Goal: Transaction & Acquisition: Book appointment/travel/reservation

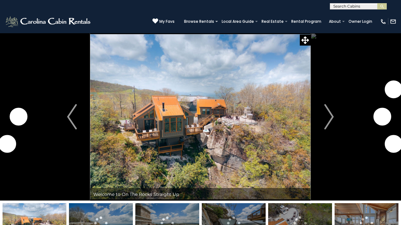
scroll to position [44, 0]
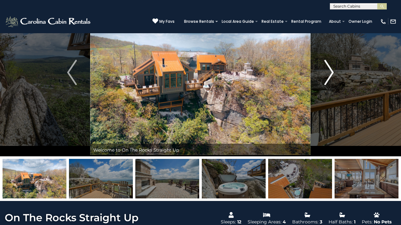
click at [330, 72] on img "Next" at bounding box center [328, 72] width 9 height 25
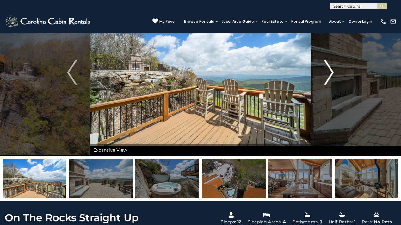
click at [329, 73] on img "Next" at bounding box center [328, 72] width 9 height 25
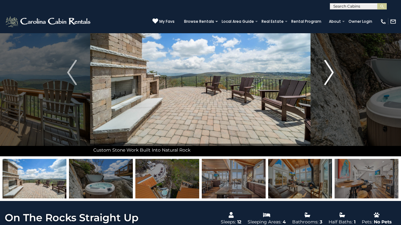
click at [329, 73] on img "Next" at bounding box center [328, 72] width 9 height 25
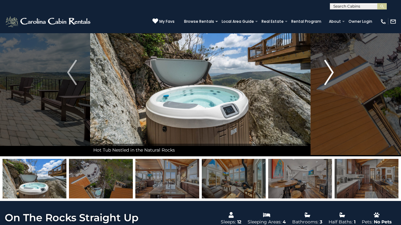
click at [329, 73] on img "Next" at bounding box center [328, 72] width 9 height 25
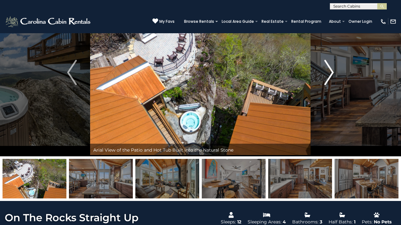
click at [329, 73] on img "Next" at bounding box center [328, 72] width 9 height 25
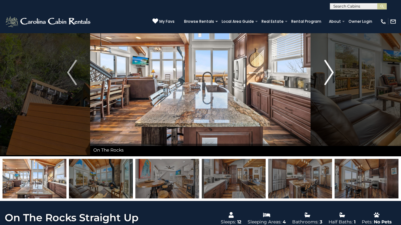
click at [329, 73] on img "Next" at bounding box center [328, 72] width 9 height 25
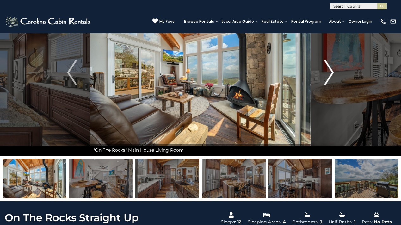
click at [329, 73] on img "Next" at bounding box center [328, 72] width 9 height 25
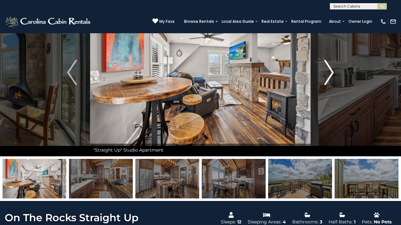
click at [329, 73] on img "Next" at bounding box center [328, 72] width 9 height 25
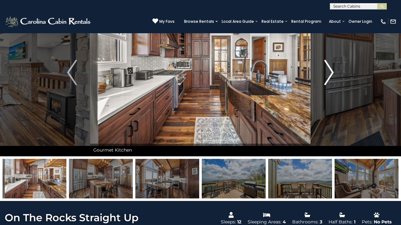
click at [329, 73] on img "Next" at bounding box center [328, 72] width 9 height 25
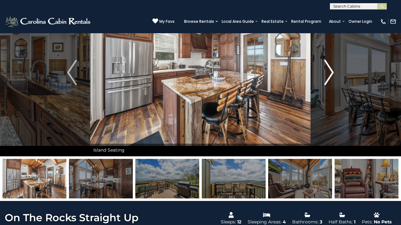
click at [329, 73] on img "Next" at bounding box center [328, 72] width 9 height 25
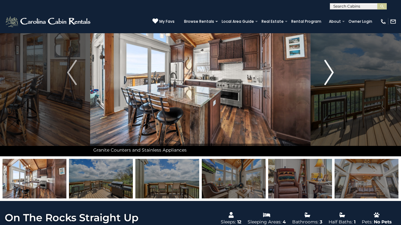
click at [329, 73] on img "Next" at bounding box center [328, 72] width 9 height 25
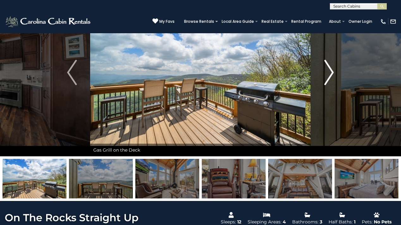
click at [329, 73] on img "Next" at bounding box center [328, 72] width 9 height 25
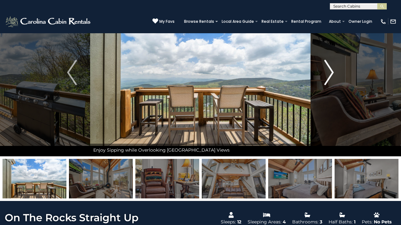
click at [329, 73] on img "Next" at bounding box center [328, 72] width 9 height 25
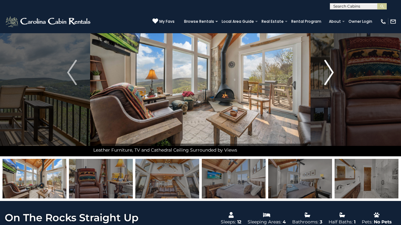
click at [329, 73] on img "Next" at bounding box center [328, 72] width 9 height 25
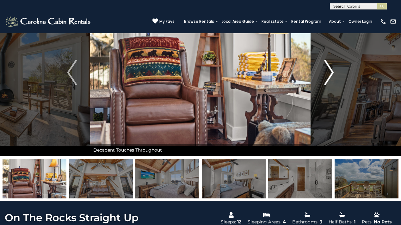
click at [329, 73] on img "Next" at bounding box center [328, 72] width 9 height 25
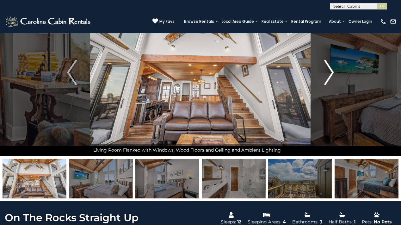
click at [329, 73] on img "Next" at bounding box center [328, 72] width 9 height 25
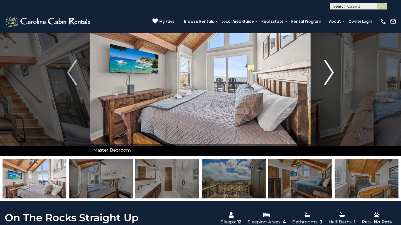
click at [329, 73] on img "Next" at bounding box center [328, 72] width 9 height 25
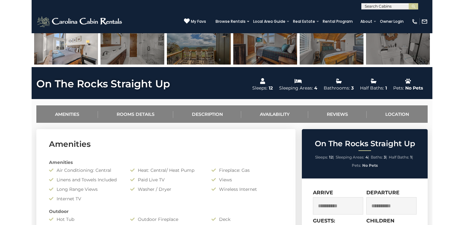
scroll to position [0, 0]
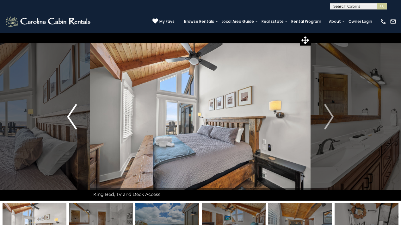
click at [69, 119] on img "Previous" at bounding box center [71, 116] width 9 height 25
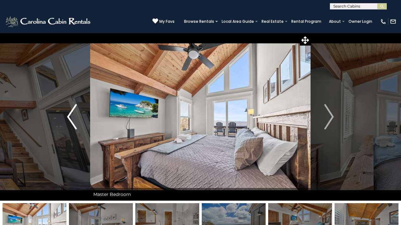
click at [71, 116] on img "Previous" at bounding box center [71, 116] width 9 height 25
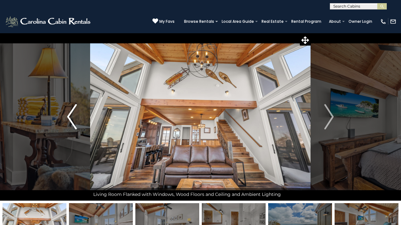
click at [71, 116] on img "Previous" at bounding box center [71, 116] width 9 height 25
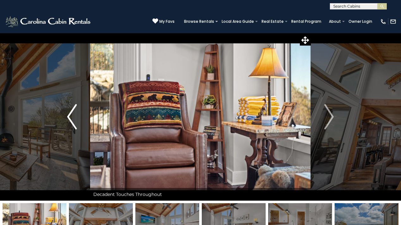
click at [71, 116] on img "Previous" at bounding box center [71, 116] width 9 height 25
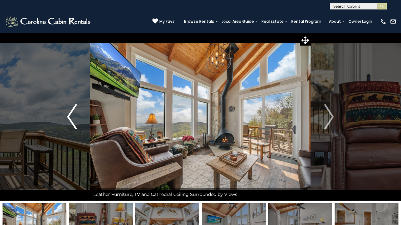
click at [71, 116] on img "Previous" at bounding box center [71, 116] width 9 height 25
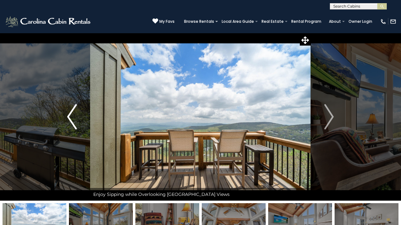
click at [71, 116] on img "Previous" at bounding box center [71, 116] width 9 height 25
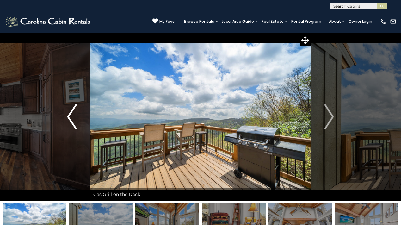
click at [71, 116] on img "Previous" at bounding box center [71, 116] width 9 height 25
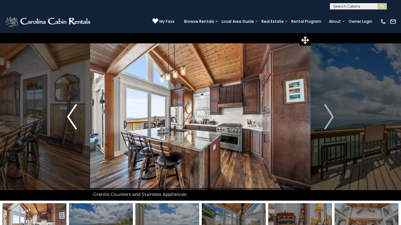
click at [71, 116] on img "Previous" at bounding box center [71, 116] width 9 height 25
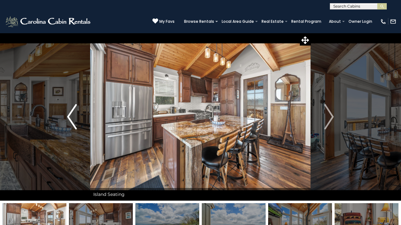
click at [71, 116] on img "Previous" at bounding box center [71, 116] width 9 height 25
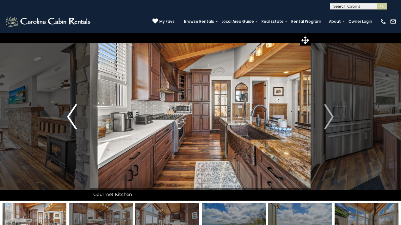
click at [71, 116] on img "Previous" at bounding box center [71, 116] width 9 height 25
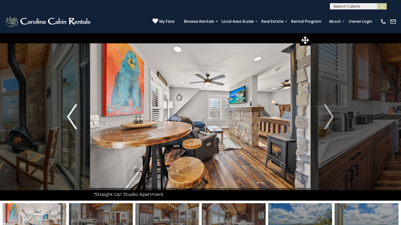
click at [71, 116] on img "Previous" at bounding box center [71, 116] width 9 height 25
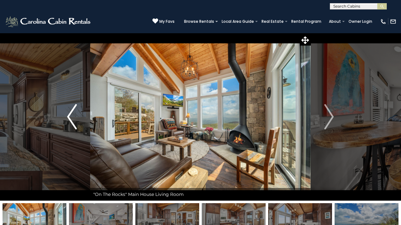
click at [71, 116] on img "Previous" at bounding box center [71, 116] width 9 height 25
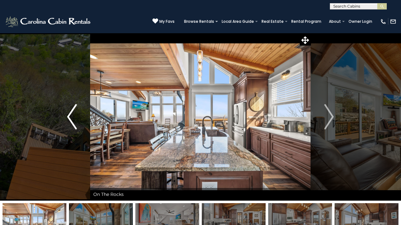
click at [71, 116] on img "Previous" at bounding box center [71, 116] width 9 height 25
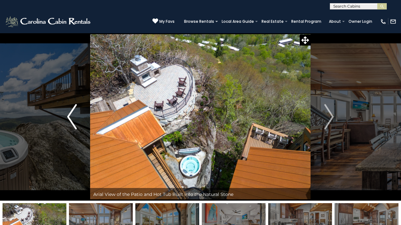
click at [71, 116] on img "Previous" at bounding box center [71, 116] width 9 height 25
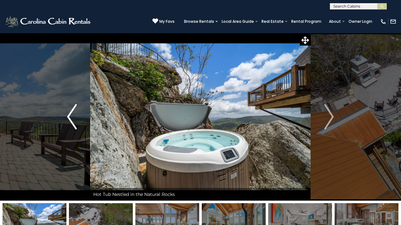
click at [71, 116] on img "Previous" at bounding box center [71, 116] width 9 height 25
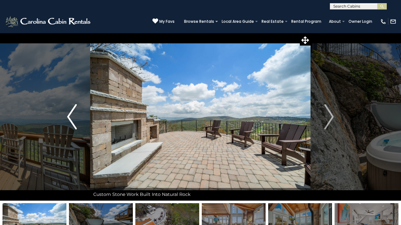
click at [71, 116] on img "Previous" at bounding box center [71, 116] width 9 height 25
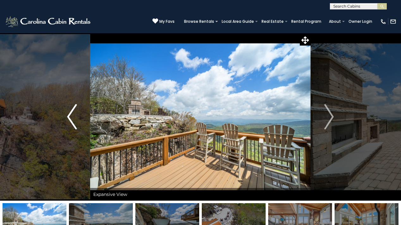
click at [71, 116] on img "Previous" at bounding box center [71, 116] width 9 height 25
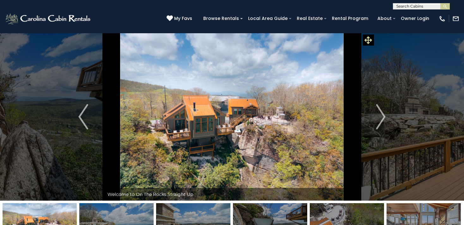
click at [367, 40] on icon at bounding box center [368, 40] width 8 height 8
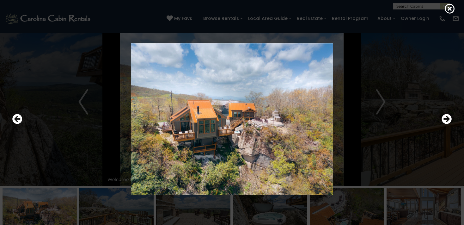
scroll to position [22, 0]
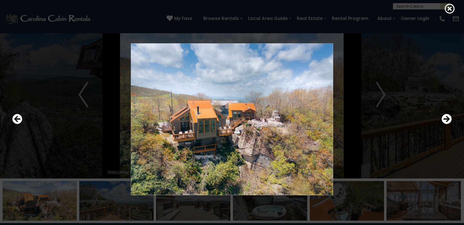
click at [330, 71] on img at bounding box center [232, 119] width 380 height 152
click at [400, 120] on icon "Next" at bounding box center [446, 119] width 10 height 10
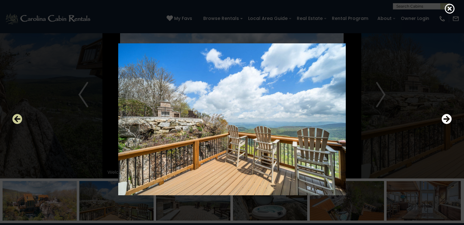
click at [18, 121] on icon "Previous" at bounding box center [17, 119] width 10 height 10
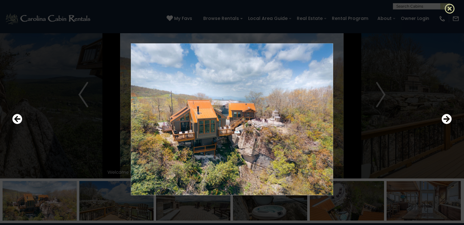
click at [400, 9] on icon at bounding box center [450, 8] width 10 height 10
